Goal: Find specific page/section: Find specific page/section

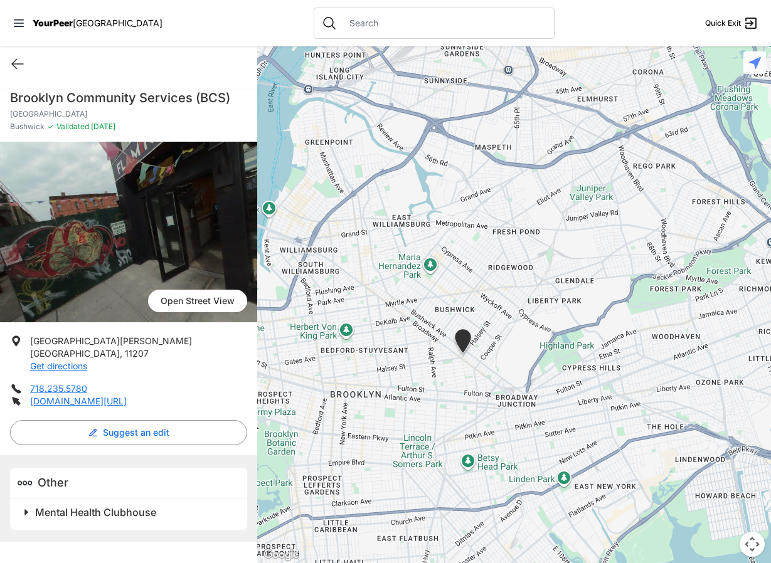
click at [97, 519] on span "Mental Health Clubhouse" at bounding box center [95, 512] width 121 height 13
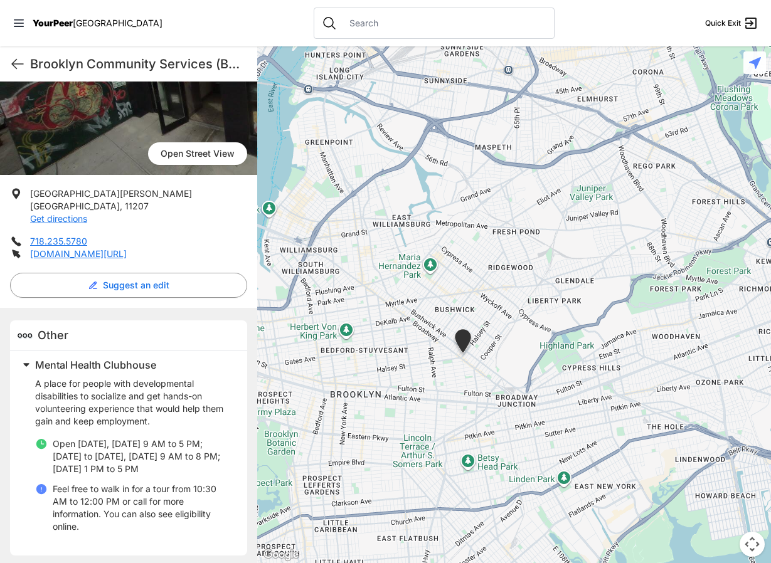
scroll to position [165, 0]
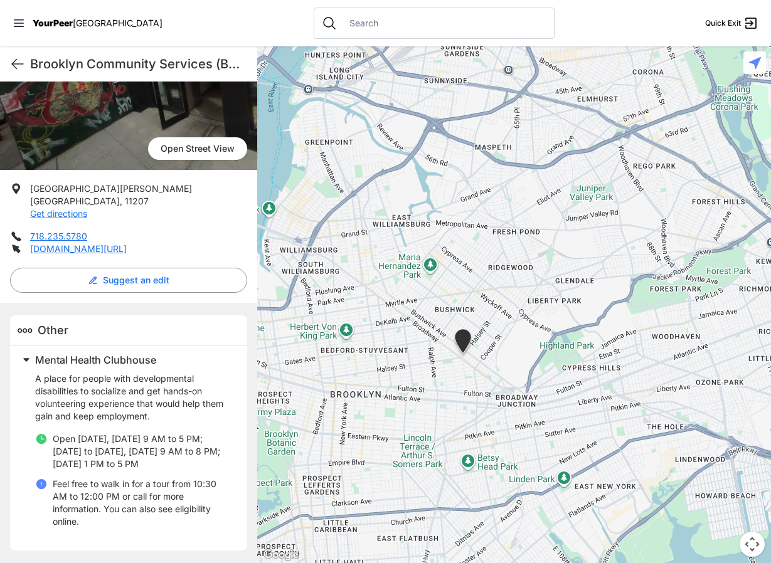
click at [127, 243] on p "[DOMAIN_NAME][URL]" at bounding box center [78, 249] width 97 height 13
click at [127, 248] on link "[DOMAIN_NAME][URL]" at bounding box center [78, 248] width 97 height 11
click at [66, 208] on link "Get directions" at bounding box center [58, 213] width 57 height 11
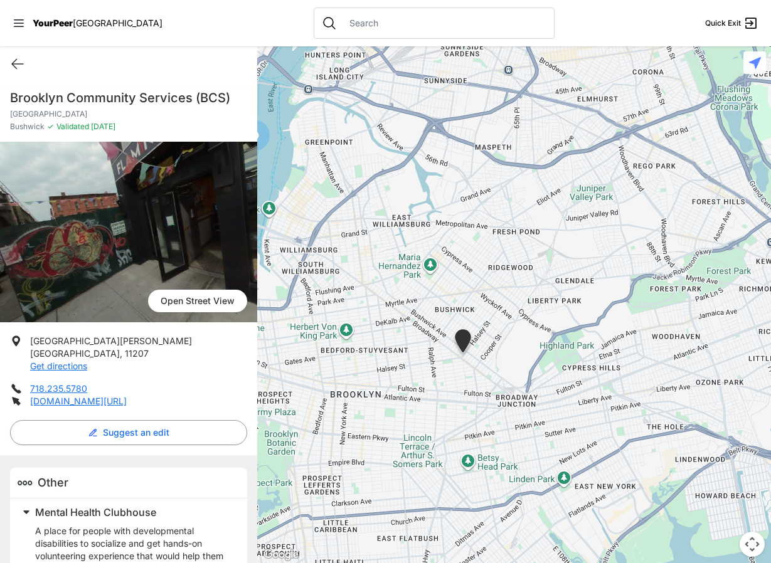
click at [194, 298] on link "Open Street View" at bounding box center [197, 301] width 99 height 23
click at [455, 19] on input "text" at bounding box center [444, 23] width 205 height 13
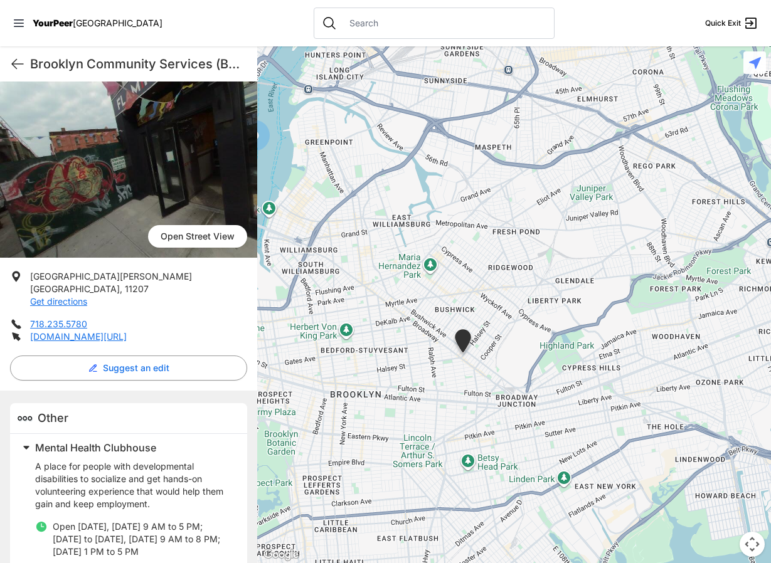
scroll to position [165, 0]
